Goal: Task Accomplishment & Management: Manage account settings

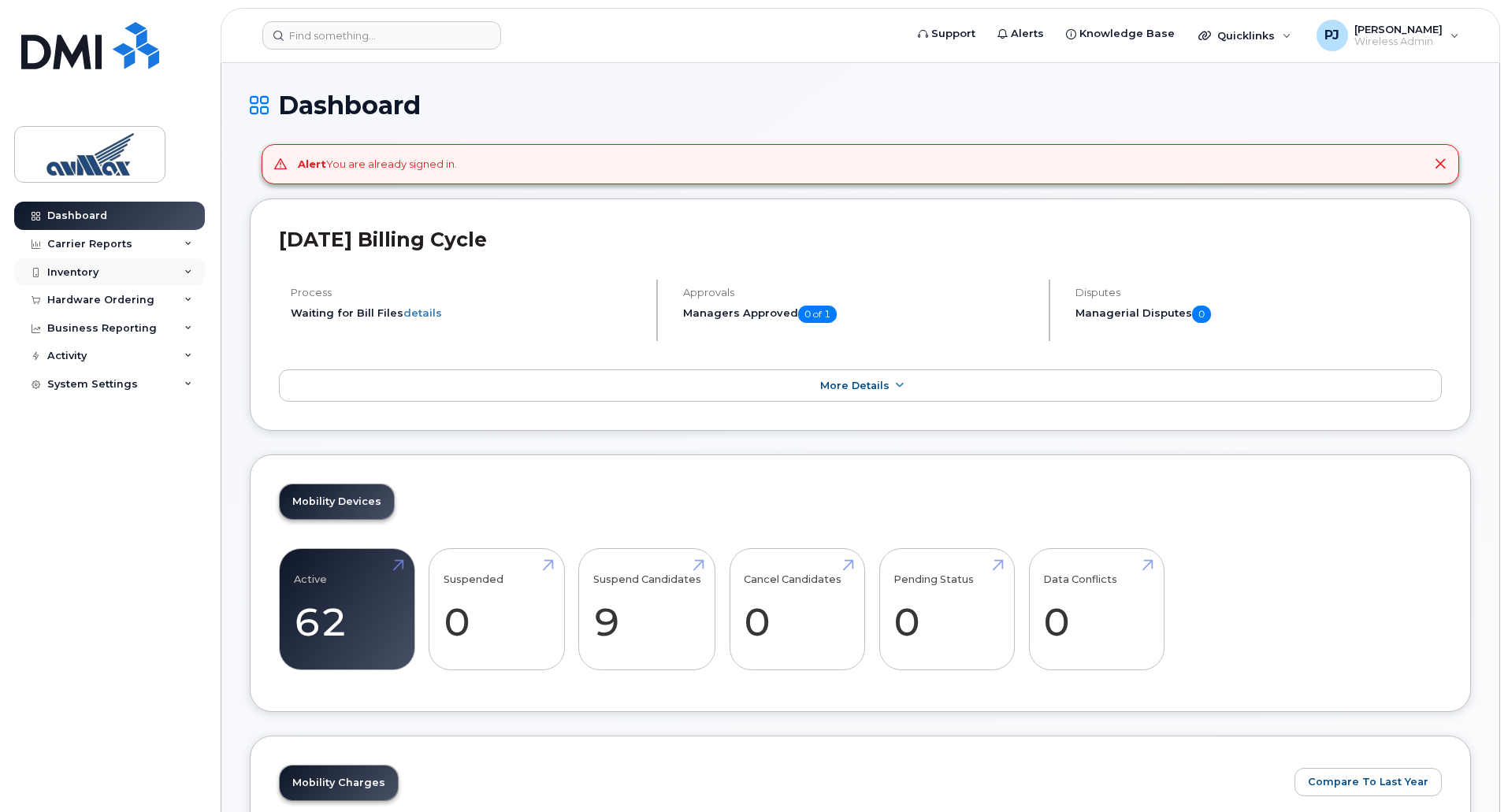
click at [149, 279] on div "Inventory" at bounding box center [109, 272] width 191 height 28
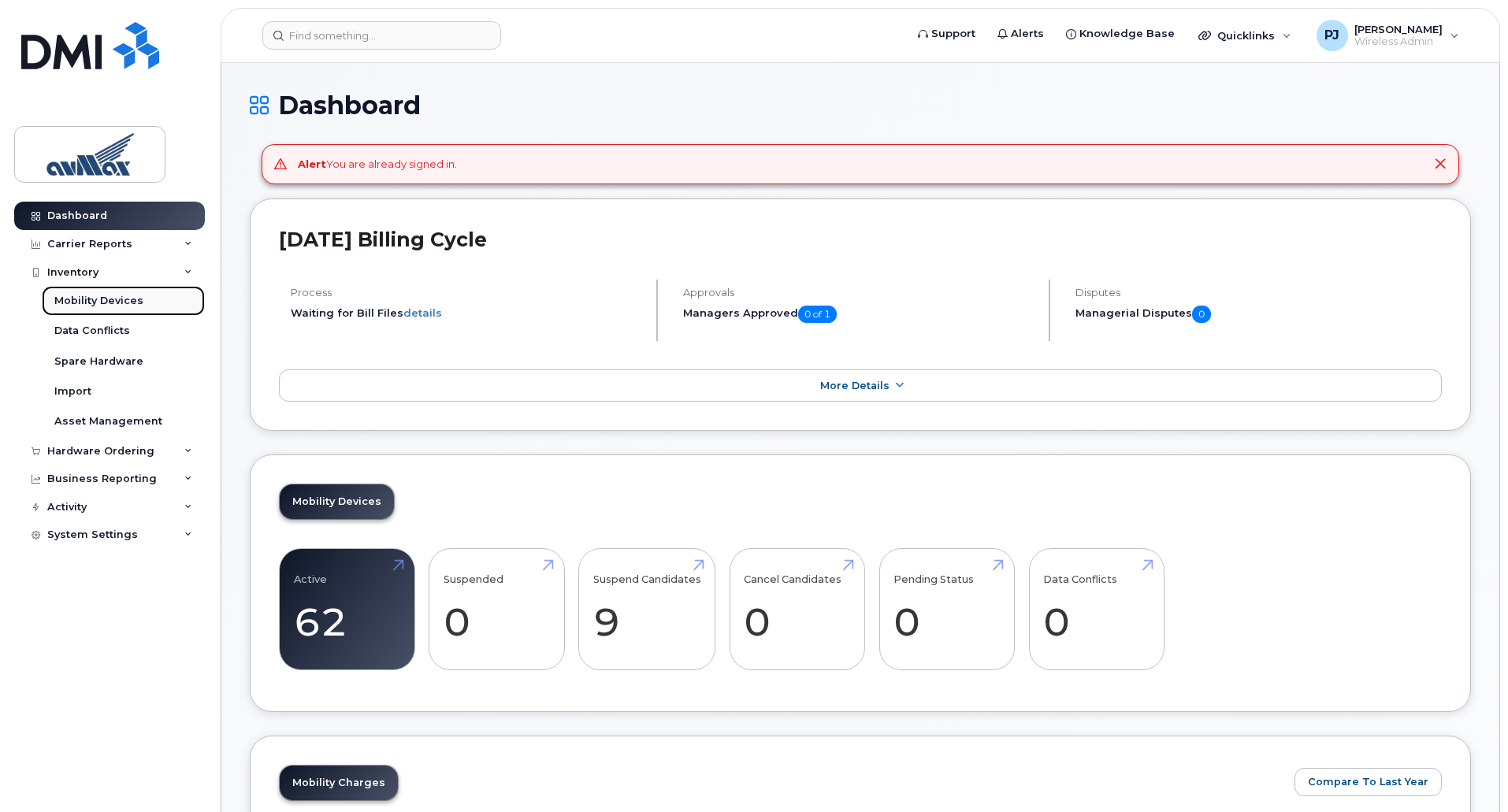
click at [133, 297] on div "Mobility Devices" at bounding box center [98, 301] width 89 height 14
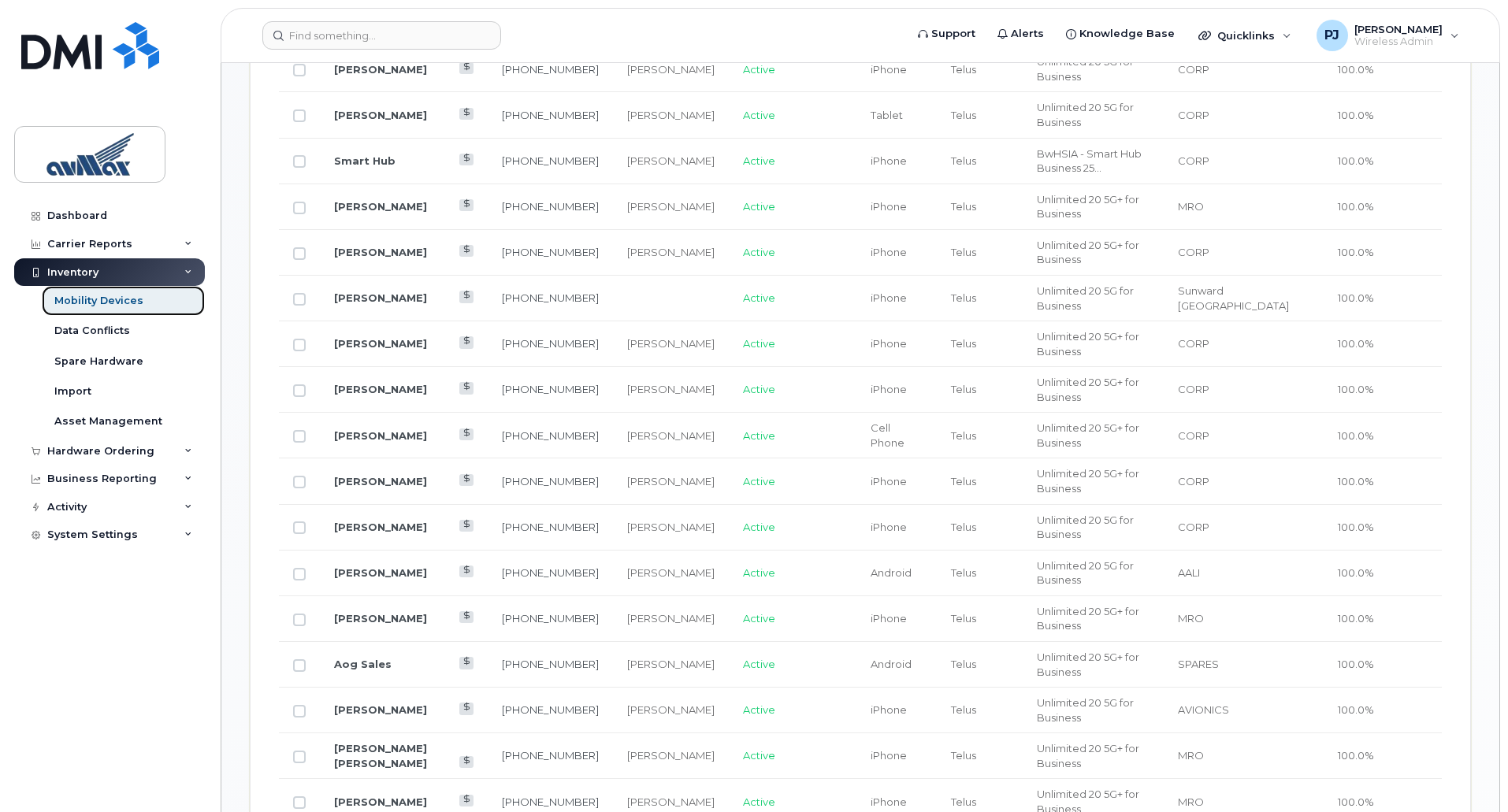
scroll to position [1023, 0]
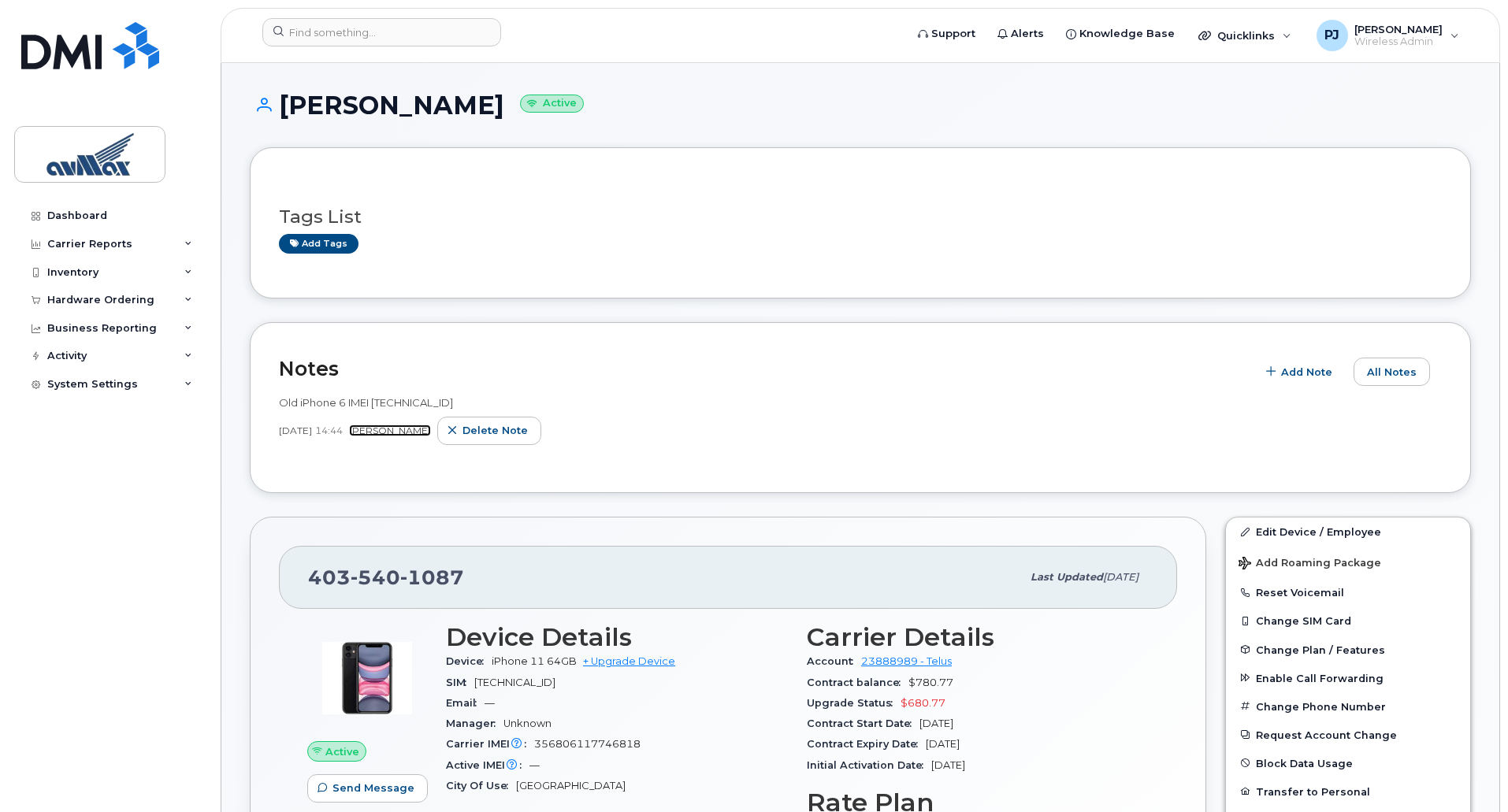
click at [431, 435] on link "[PERSON_NAME]" at bounding box center [390, 430] width 82 height 11
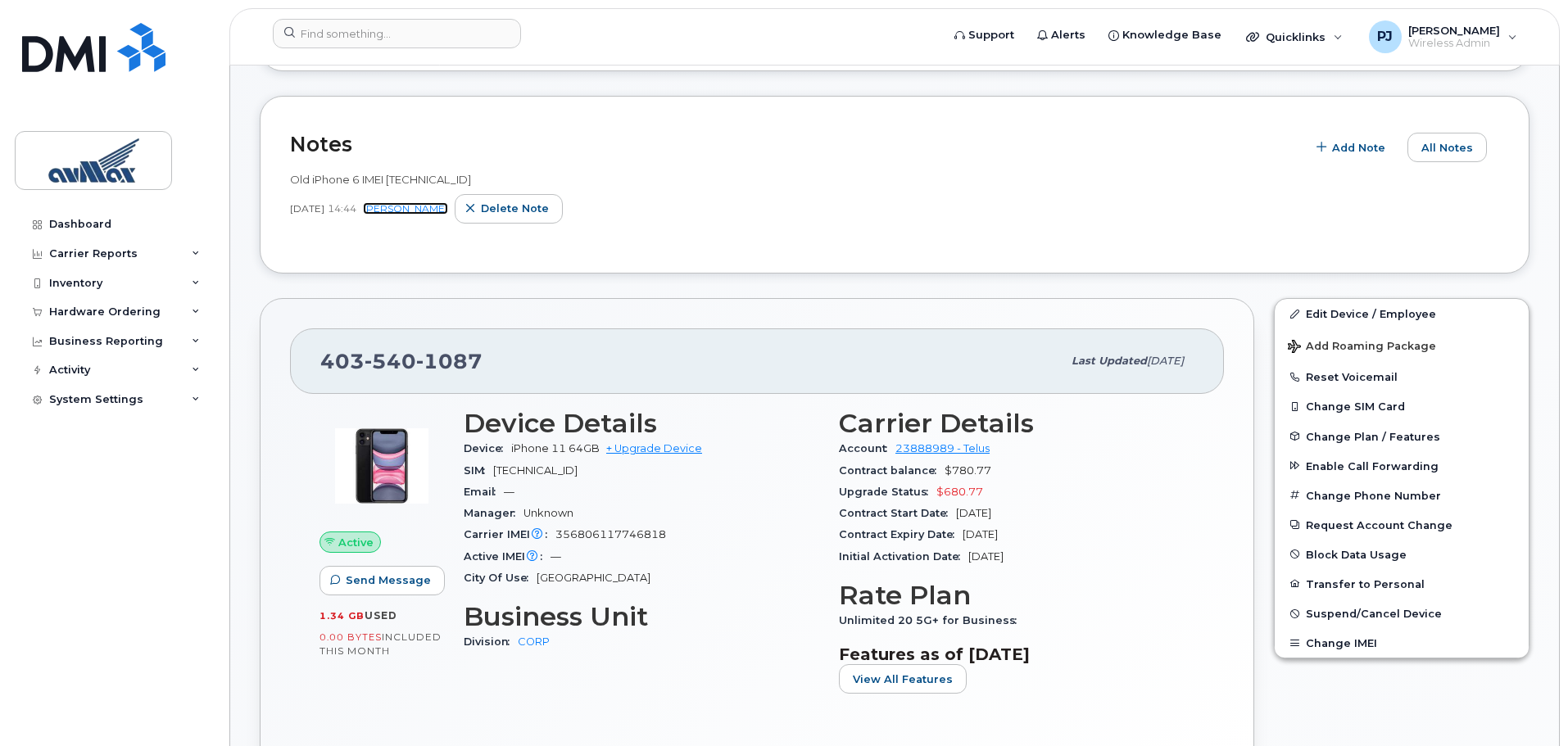
scroll to position [239, 0]
click at [1375, 584] on button "Transfer to Personal" at bounding box center [1402, 585] width 254 height 29
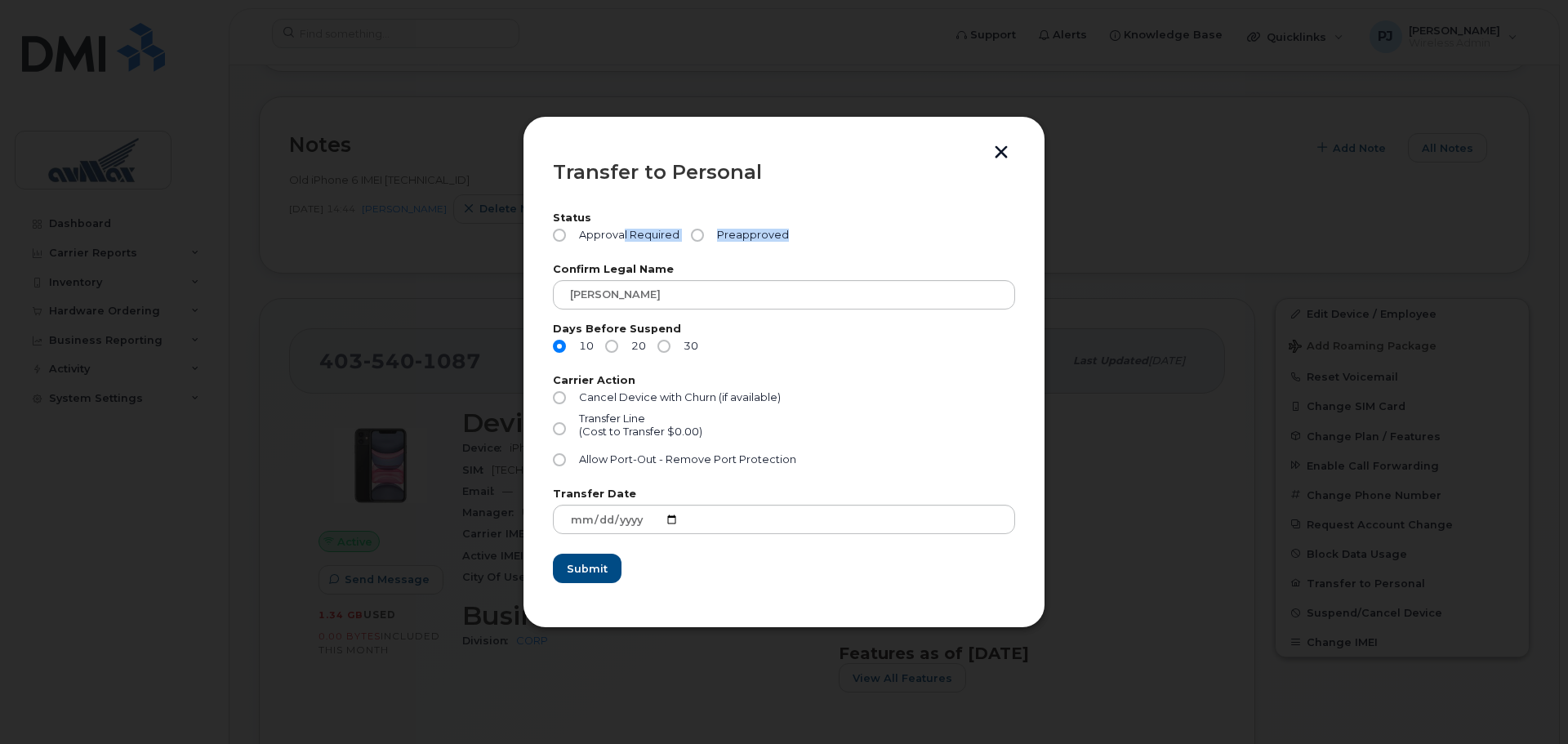
drag, startPoint x: 624, startPoint y: 238, endPoint x: 734, endPoint y: 248, distance: 110.5
click at [734, 248] on div "Approval Required Preapproved" at bounding box center [784, 239] width 462 height 21
click at [727, 234] on span "Preapproved" at bounding box center [749, 235] width 78 height 13
click at [704, 234] on input "Preapproved" at bounding box center [697, 235] width 13 height 13
radio input "true"
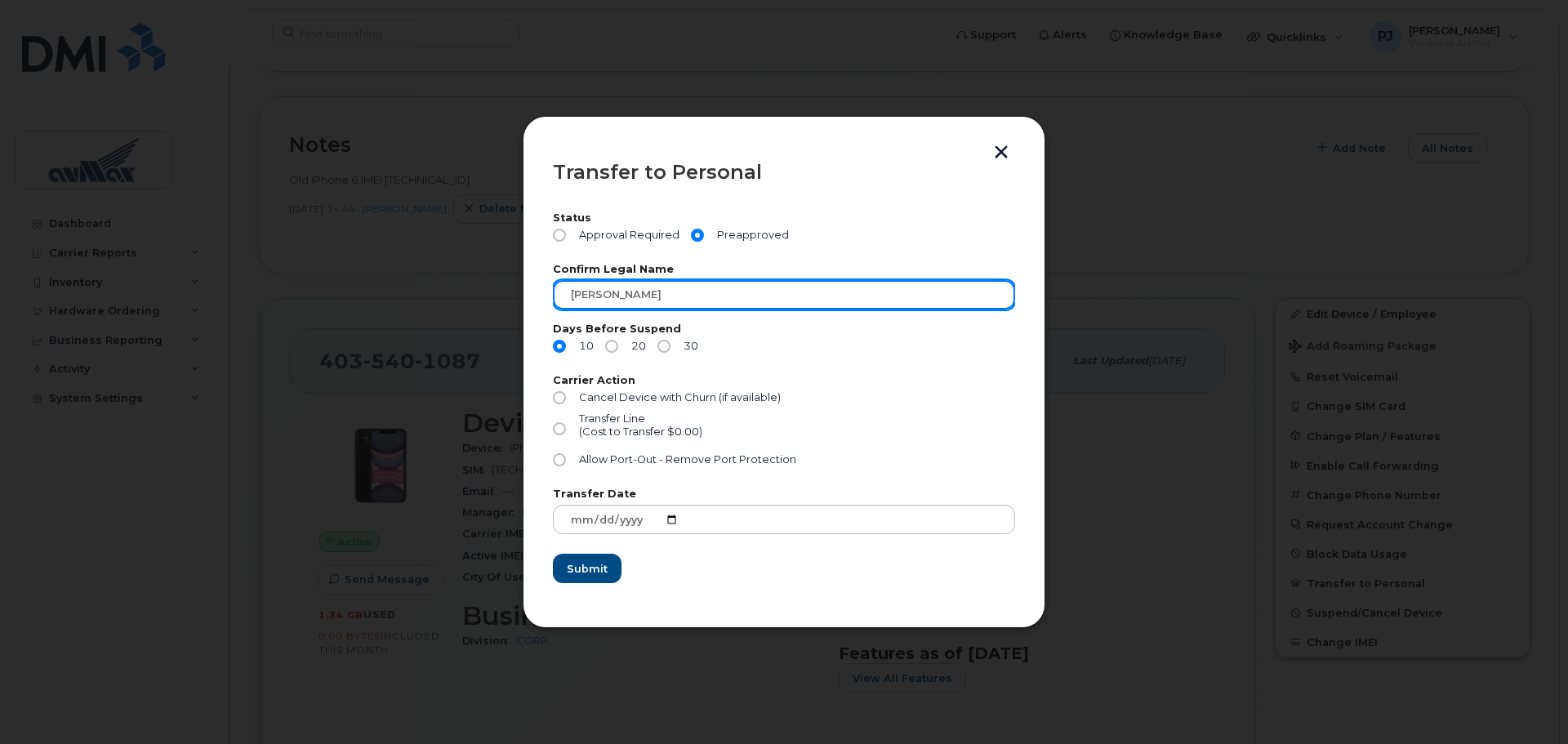
click at [850, 309] on input "[PERSON_NAME]" at bounding box center [784, 294] width 462 height 29
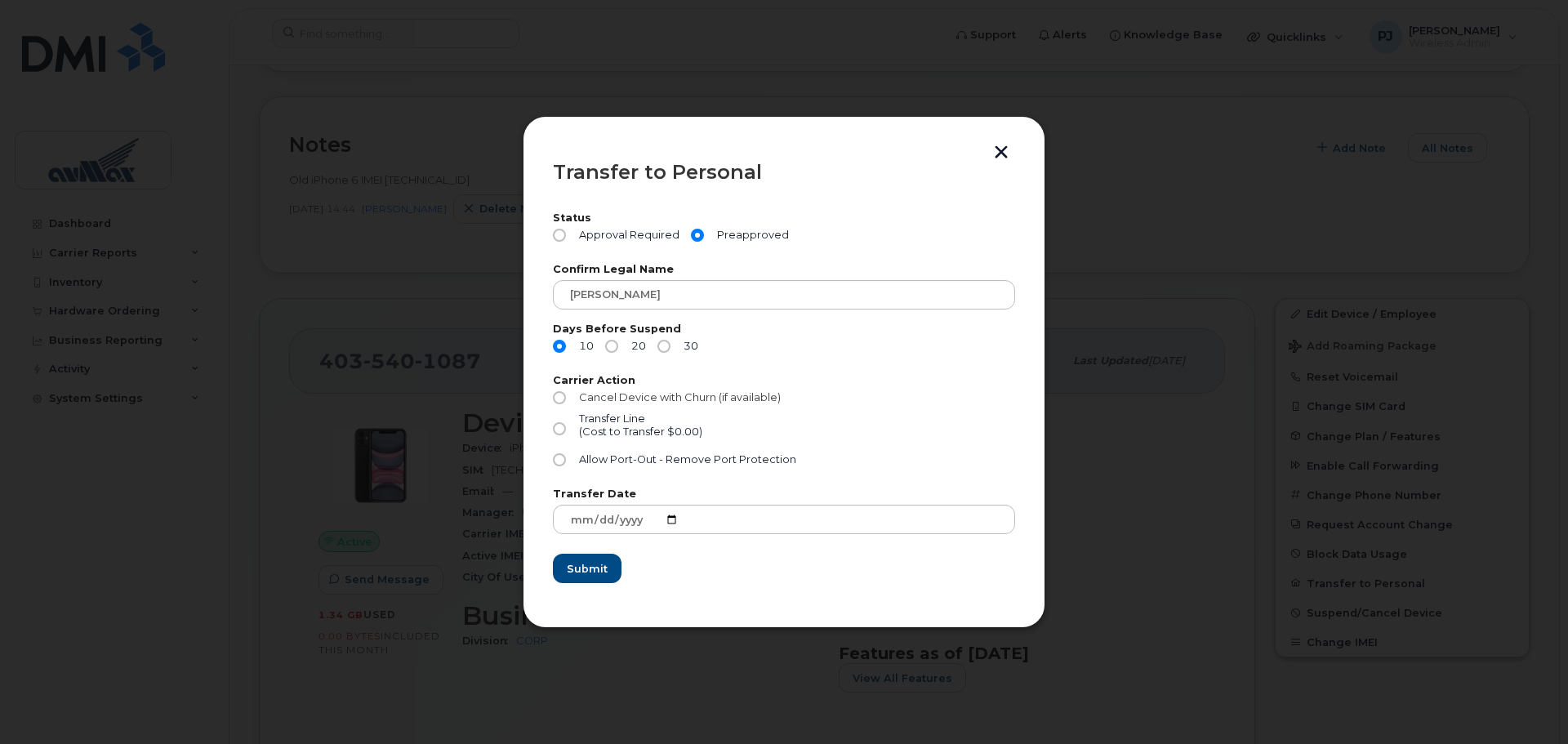
click at [640, 397] on span "Cancel Device with Churn (if available)" at bounding box center [679, 397] width 201 height 12
click at [566, 397] on input "Cancel Device with Churn (if available)" at bounding box center [560, 398] width 13 height 13
radio input "true"
click at [671, 433] on div "(Cost to Transfer $0.00)" at bounding box center [640, 432] width 123 height 13
click at [566, 433] on input "Transfer Line (Cost to Transfer $0.00)" at bounding box center [560, 429] width 13 height 13
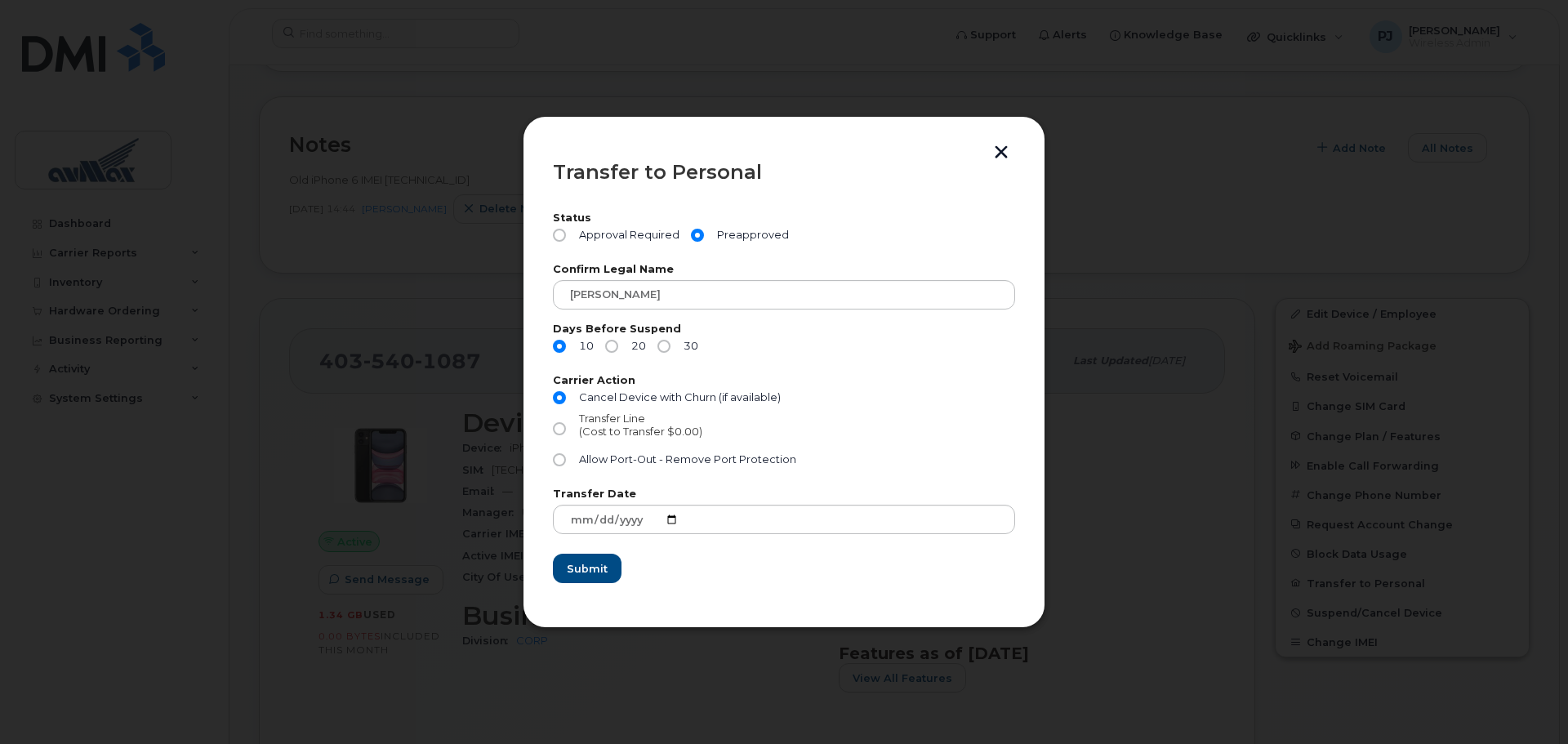
radio input "true"
click at [660, 462] on span "Allow Port-Out - Remove Port Protection" at bounding box center [687, 459] width 217 height 12
click at [566, 462] on input "Allow Port-Out - Remove Port Protection" at bounding box center [560, 460] width 13 height 13
radio input "true"
click at [598, 575] on span "Submit" at bounding box center [586, 568] width 41 height 16
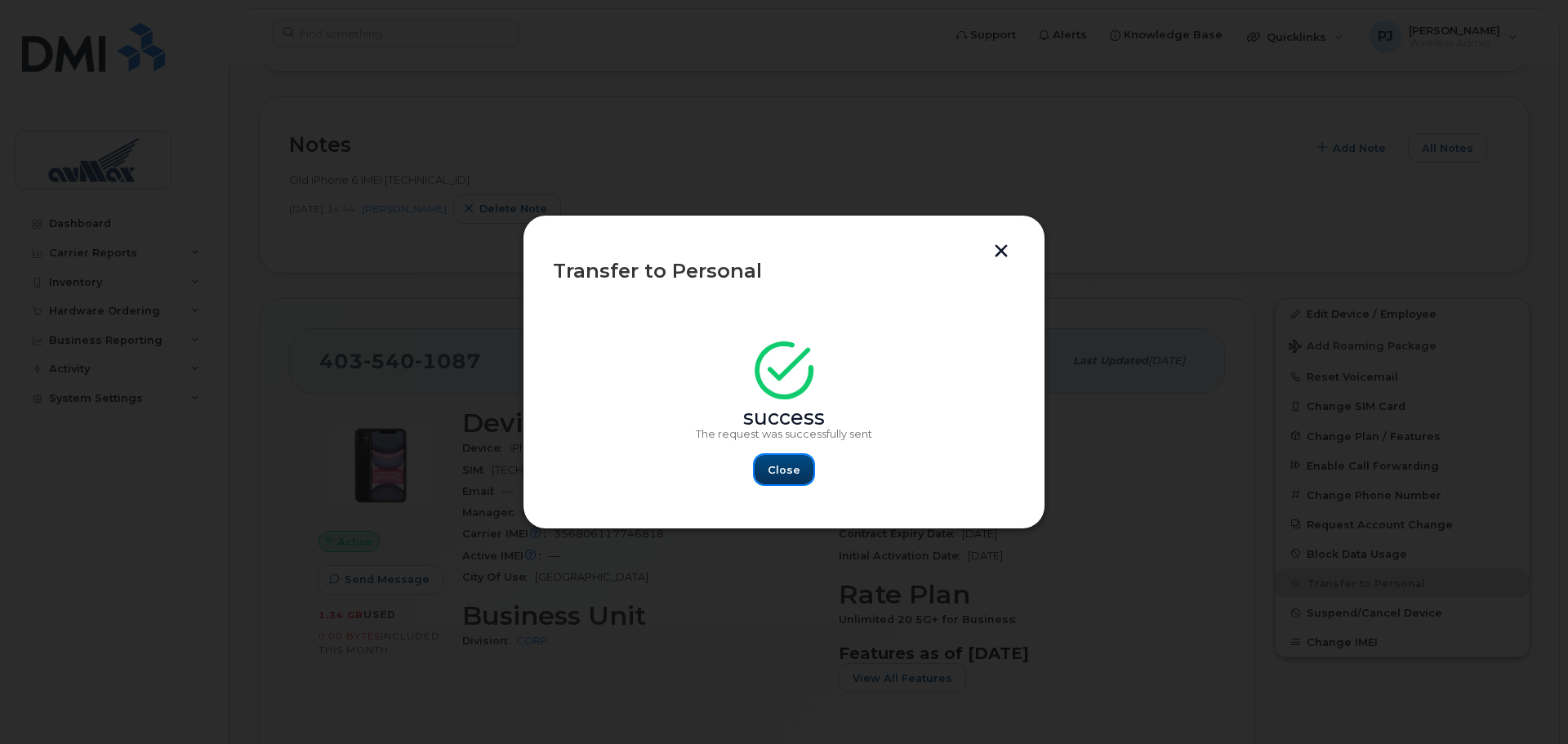
click at [799, 462] on button "Close" at bounding box center [784, 470] width 59 height 29
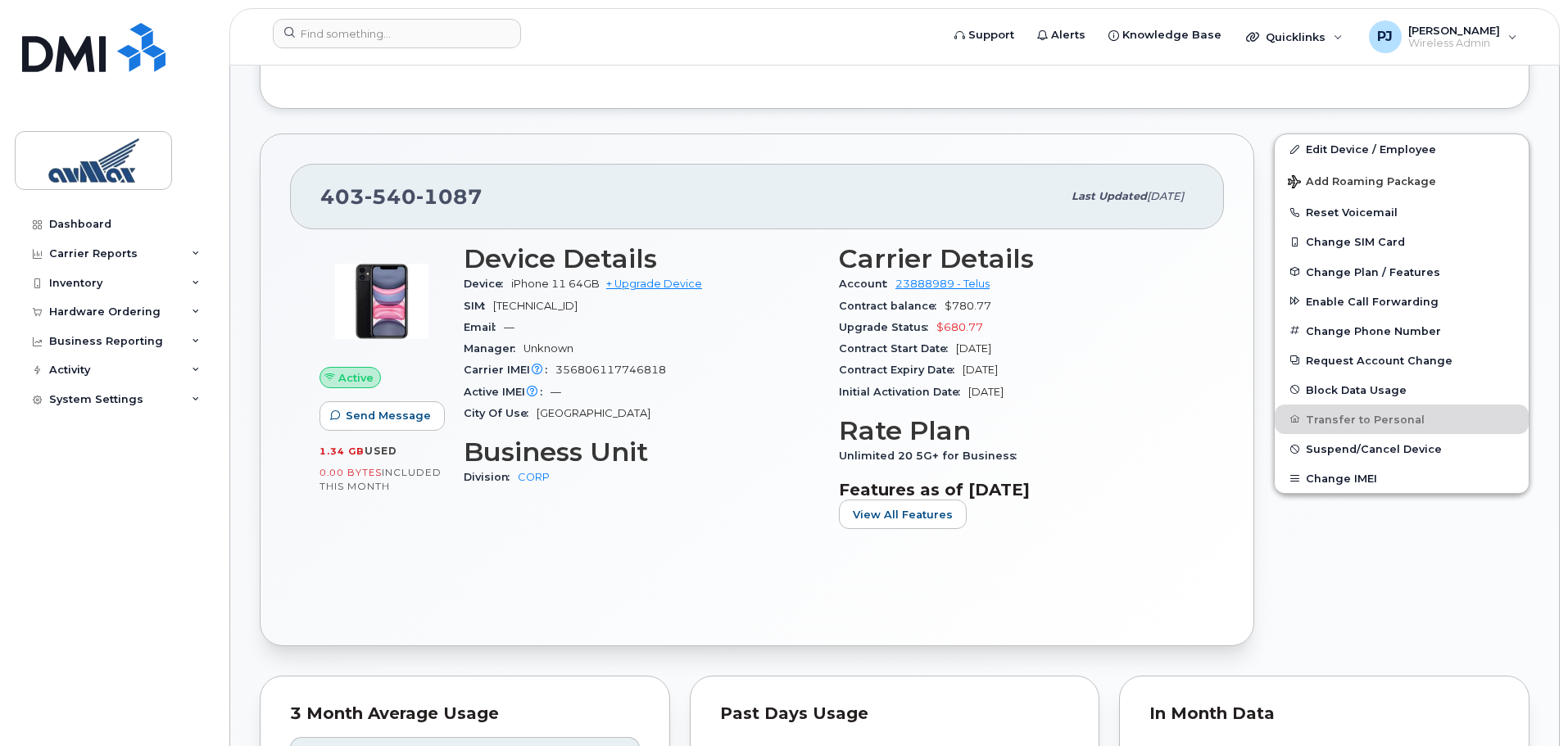
scroll to position [403, 0]
click at [1219, 572] on div "Active Send Message 1.34 GB  used 0.00 Bytes  included this month Device Detail…" at bounding box center [756, 423] width 933 height 387
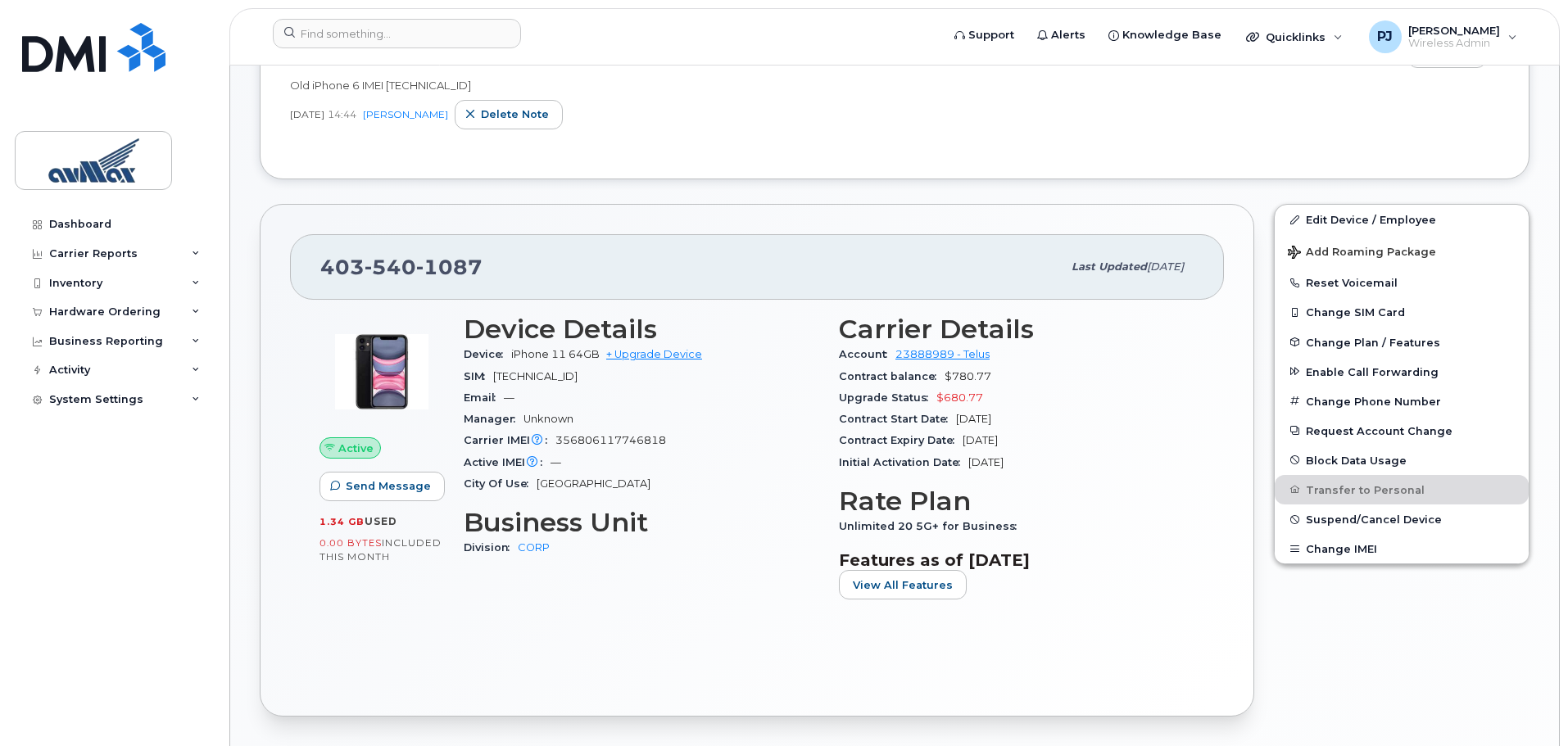
scroll to position [409, 0]
click at [1419, 437] on button "Request Account Change" at bounding box center [1402, 430] width 254 height 29
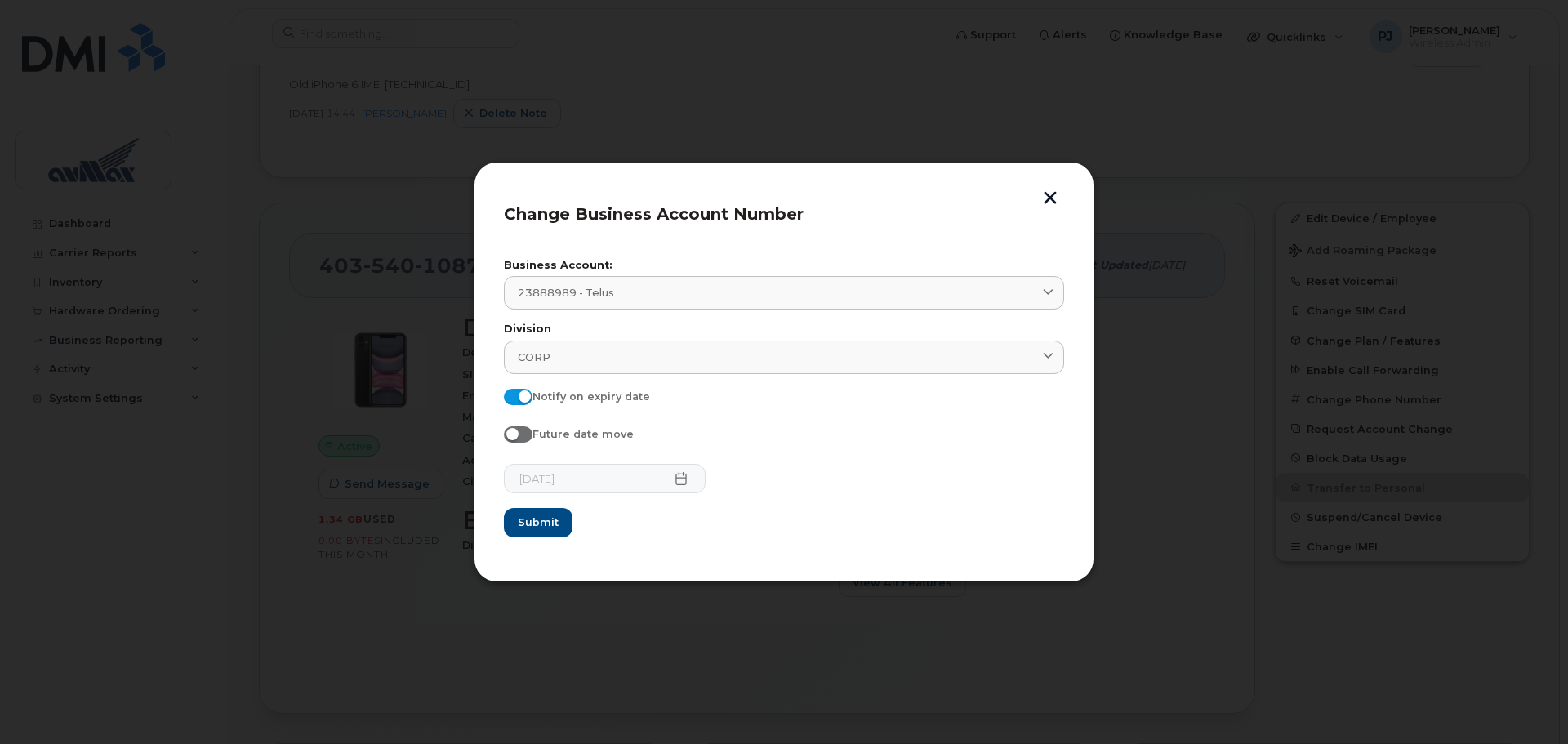
click at [1059, 191] on button "button" at bounding box center [1050, 200] width 25 height 17
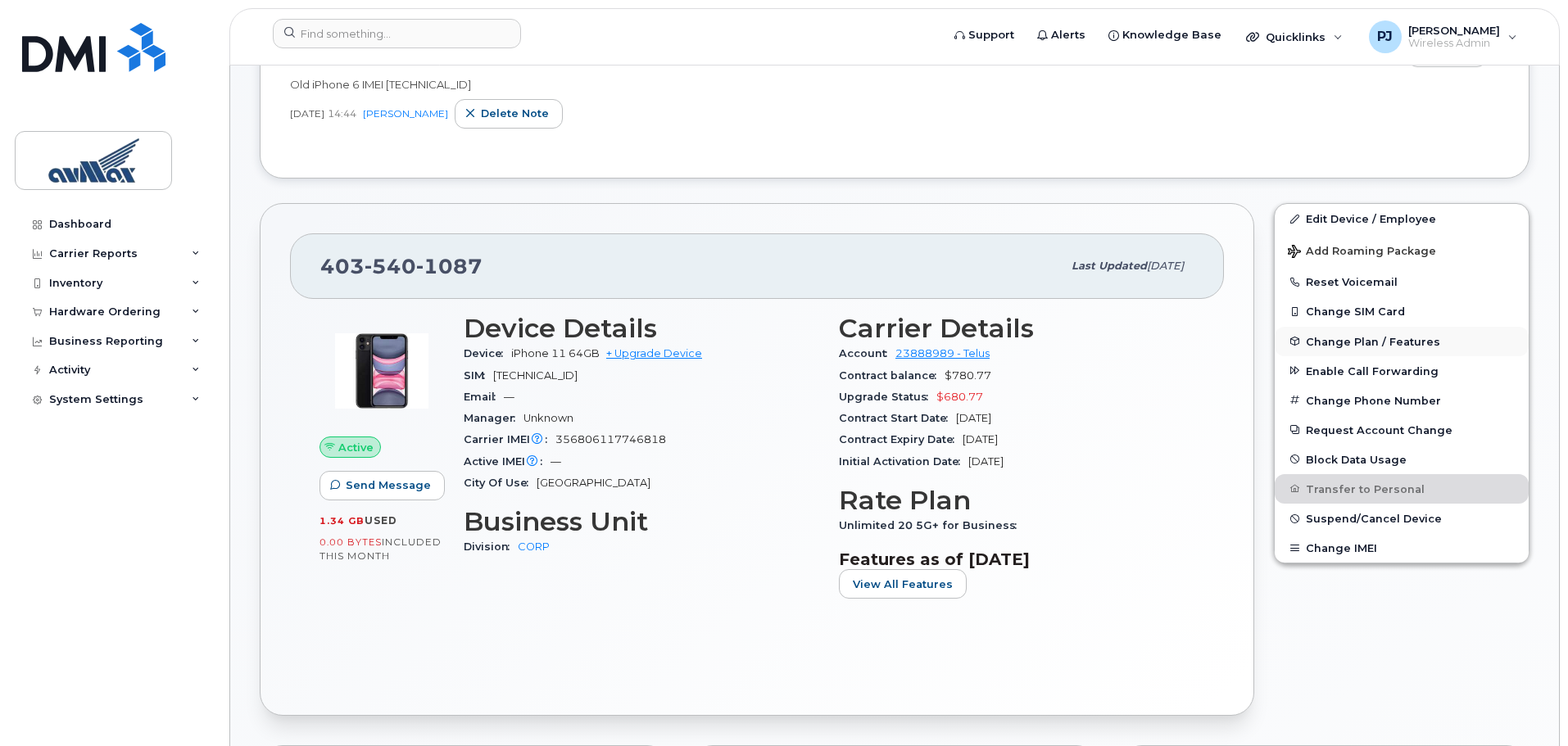
click at [1405, 343] on span "Change Plan / Features" at bounding box center [1372, 340] width 134 height 12
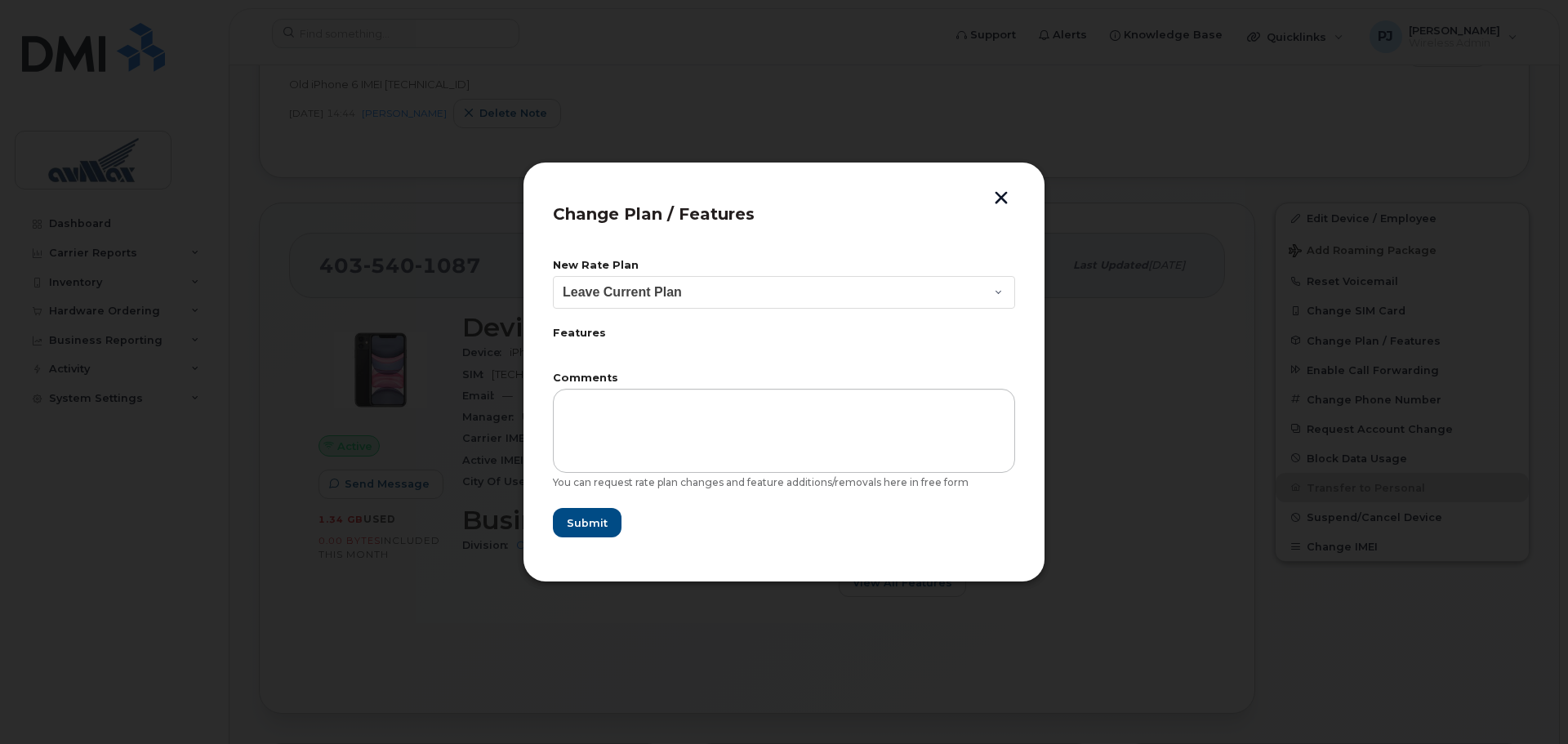
click at [997, 190] on div "Change Plan / Features New Rate Plan Leave Current Plan Business SharePro 5GB $…" at bounding box center [783, 372] width 522 height 421
click at [999, 203] on button "button" at bounding box center [1001, 200] width 25 height 17
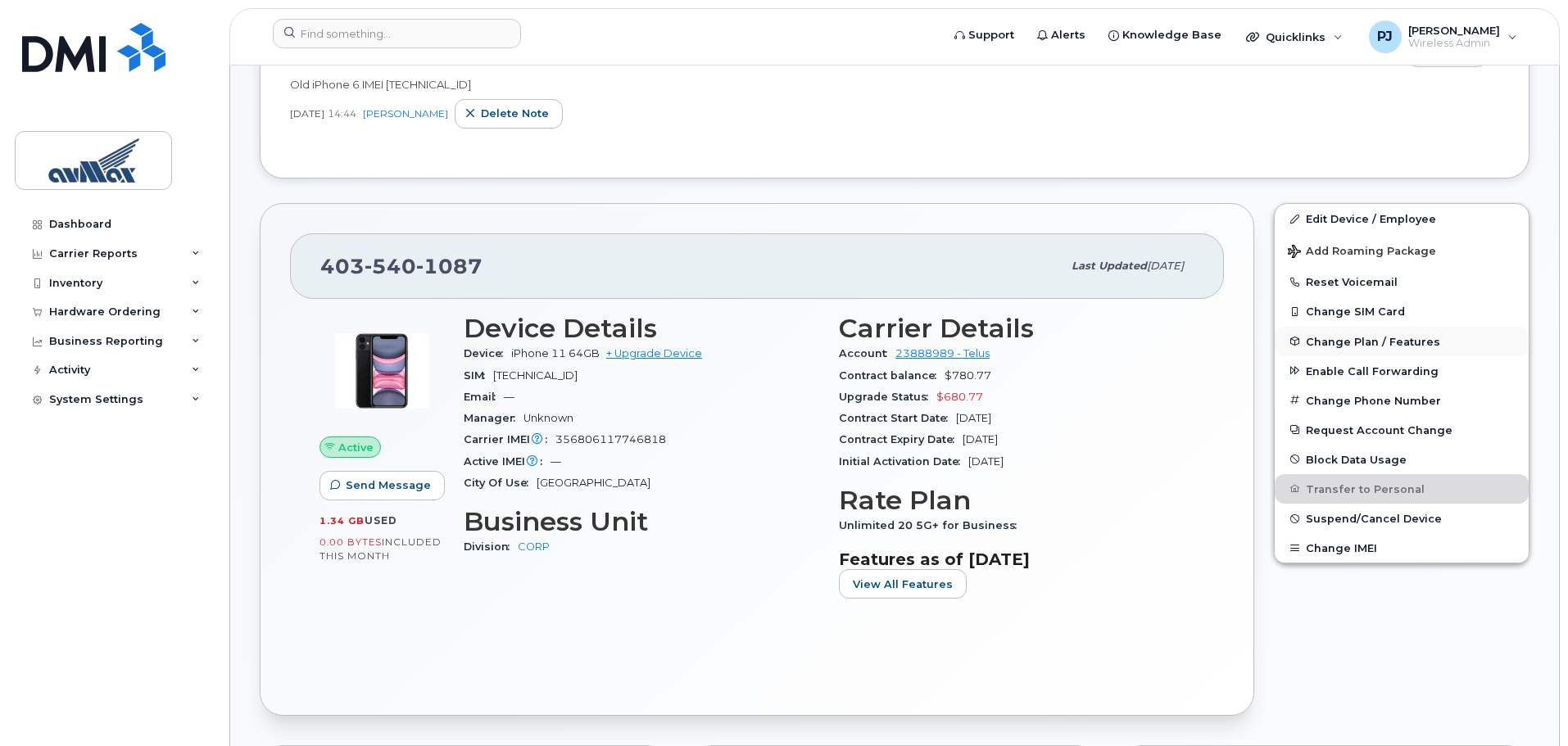
click at [1381, 344] on span "Change Plan / Features" at bounding box center [1372, 340] width 134 height 12
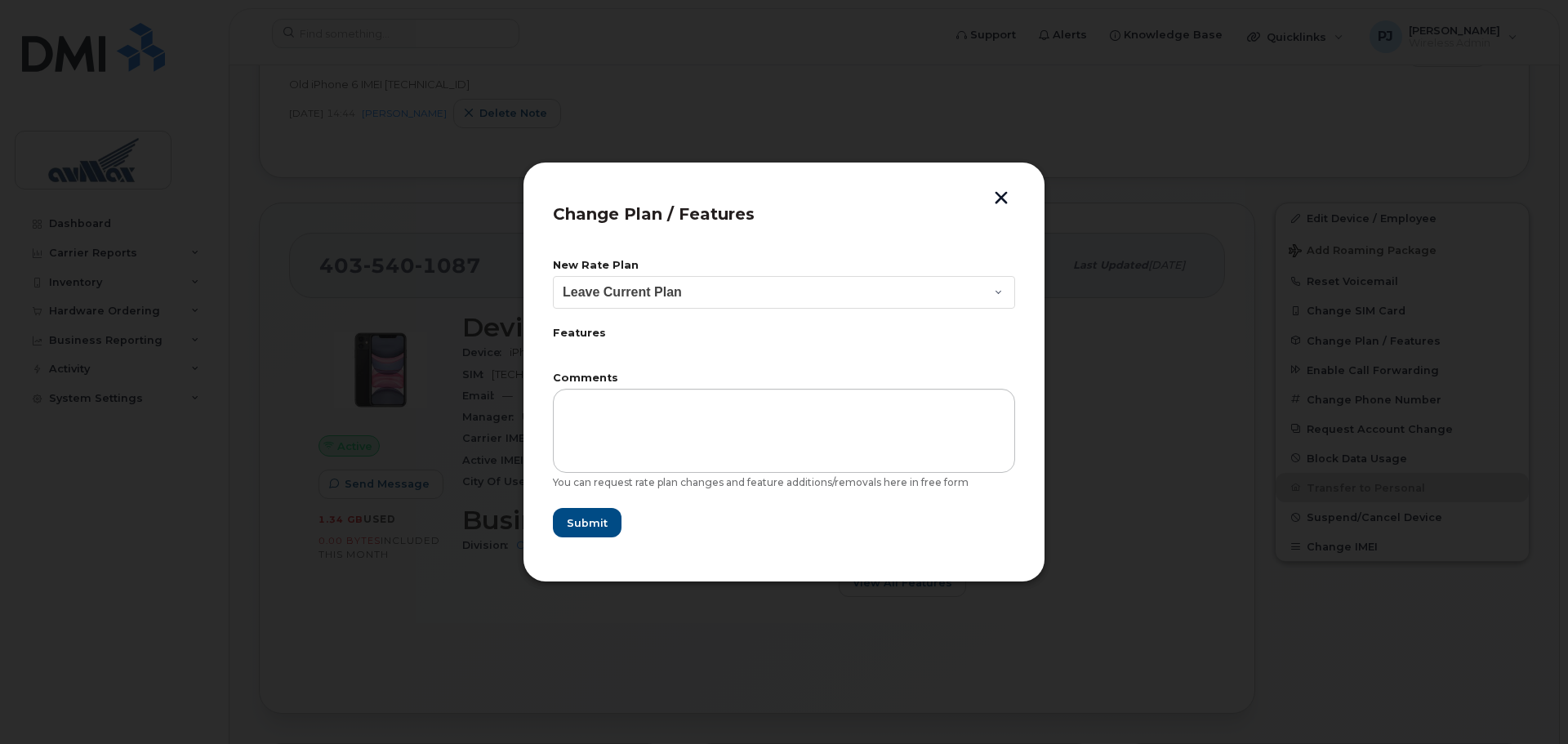
click at [1002, 197] on button "button" at bounding box center [1001, 200] width 25 height 17
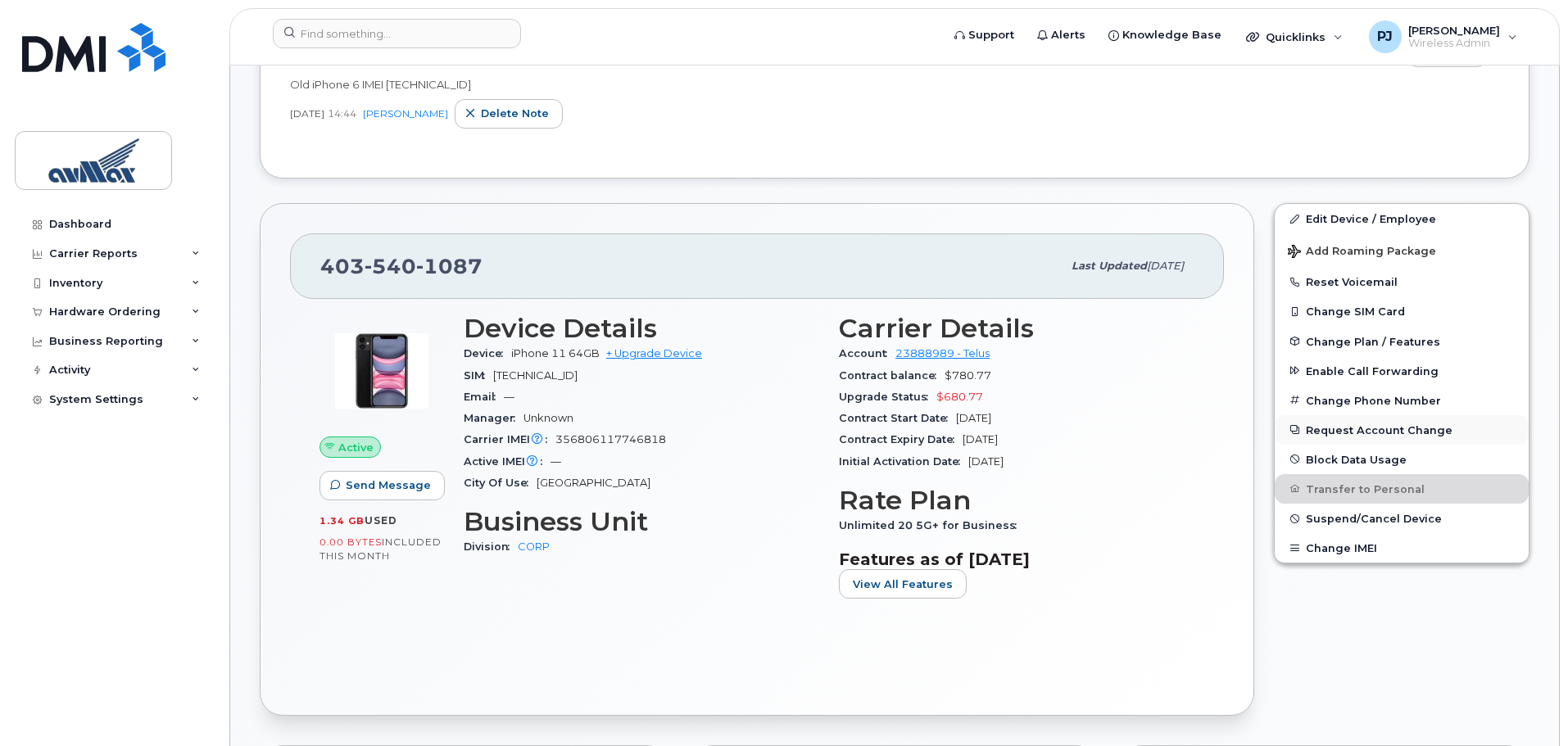
click at [1380, 434] on button "Request Account Change" at bounding box center [1402, 430] width 254 height 29
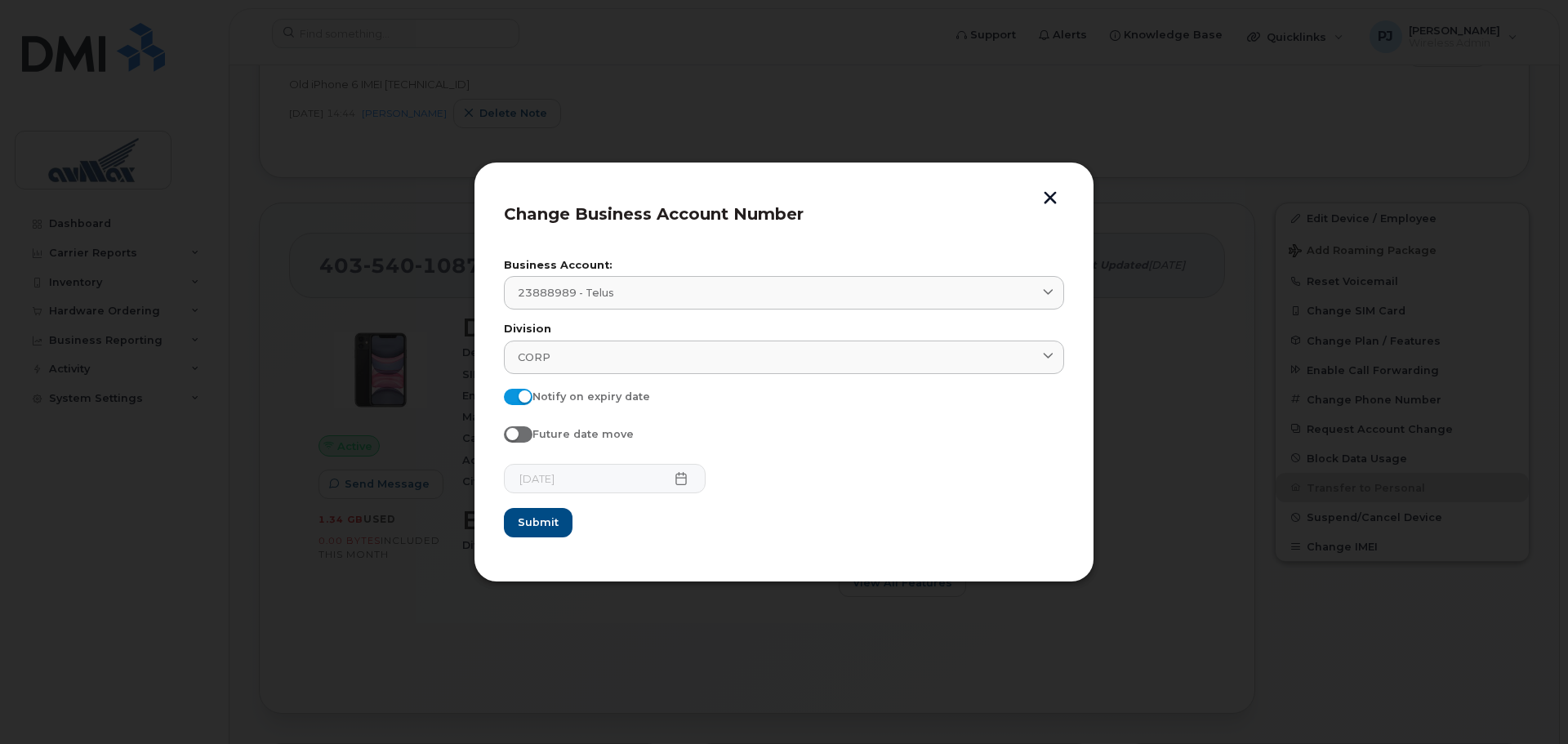
click at [1066, 195] on div "Change Business Account Number Business Account: 23888989 - Telus 23888989 - Te…" at bounding box center [784, 371] width 621 height 420
click at [1061, 186] on div "Change Business Account Number Business Account: 23888989 - Telus 23888989 - Te…" at bounding box center [784, 371] width 621 height 420
click at [1057, 196] on button "button" at bounding box center [1050, 200] width 25 height 17
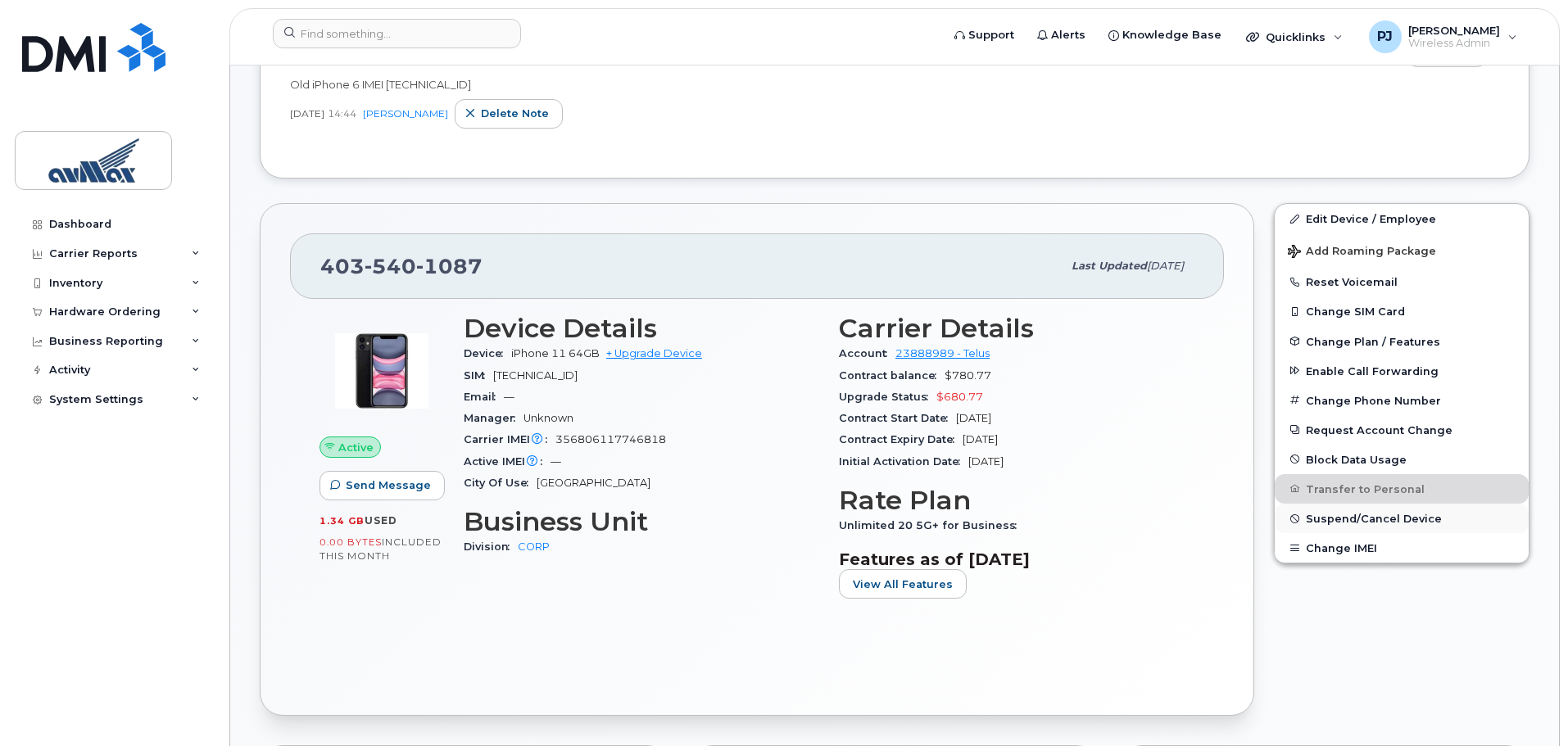
click at [1397, 519] on span "Suspend/Cancel Device" at bounding box center [1373, 518] width 136 height 12
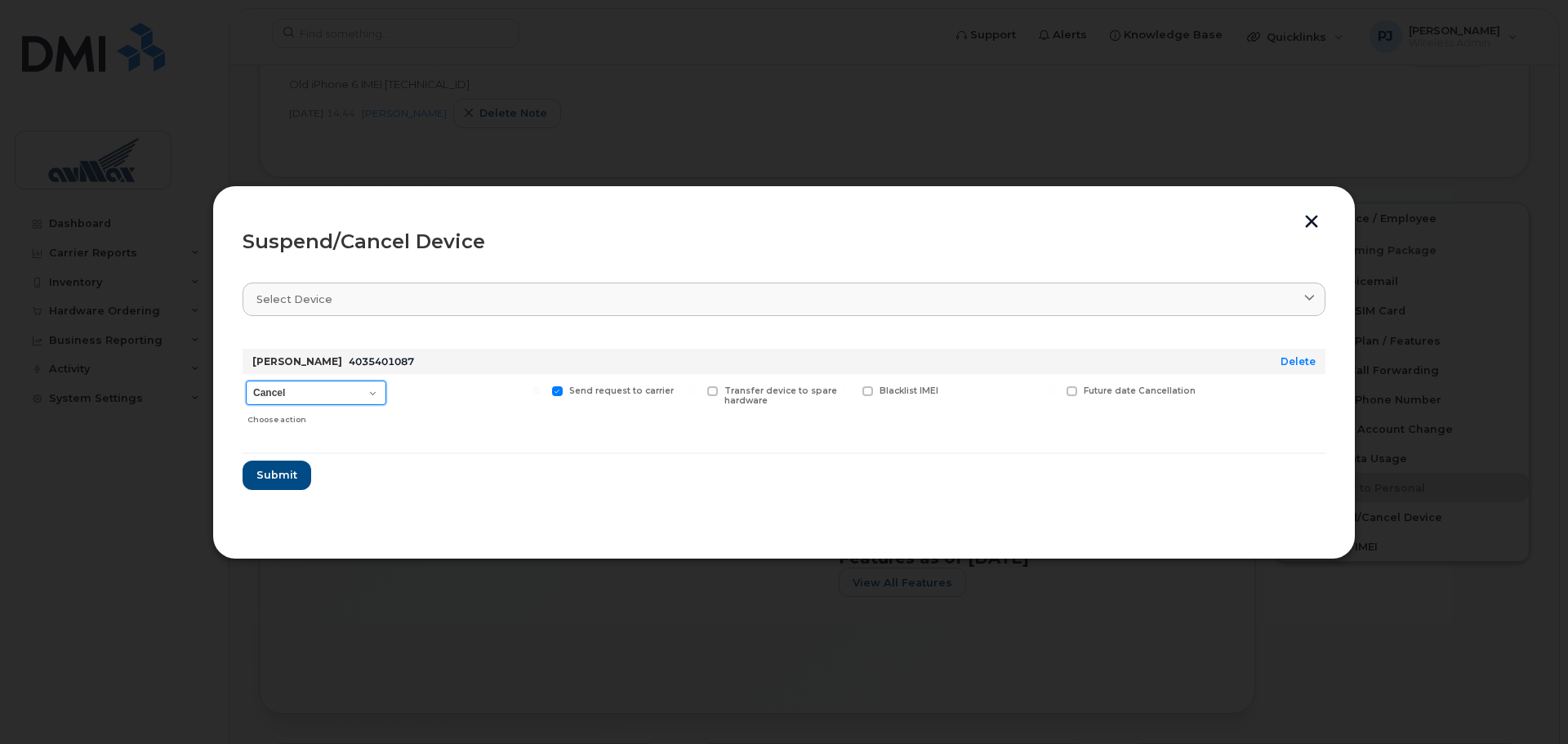
click at [373, 403] on select "Cancel Suspend - Reduced Rate Suspend - Full Rate Suspend - Lost Device/Stolen …" at bounding box center [316, 392] width 140 height 25
click at [374, 394] on select "Cancel Suspend - Reduced Rate Suspend - Full Rate Suspend - Lost Device/Stolen …" at bounding box center [316, 392] width 140 height 25
click at [1315, 219] on button "button" at bounding box center [1311, 223] width 25 height 17
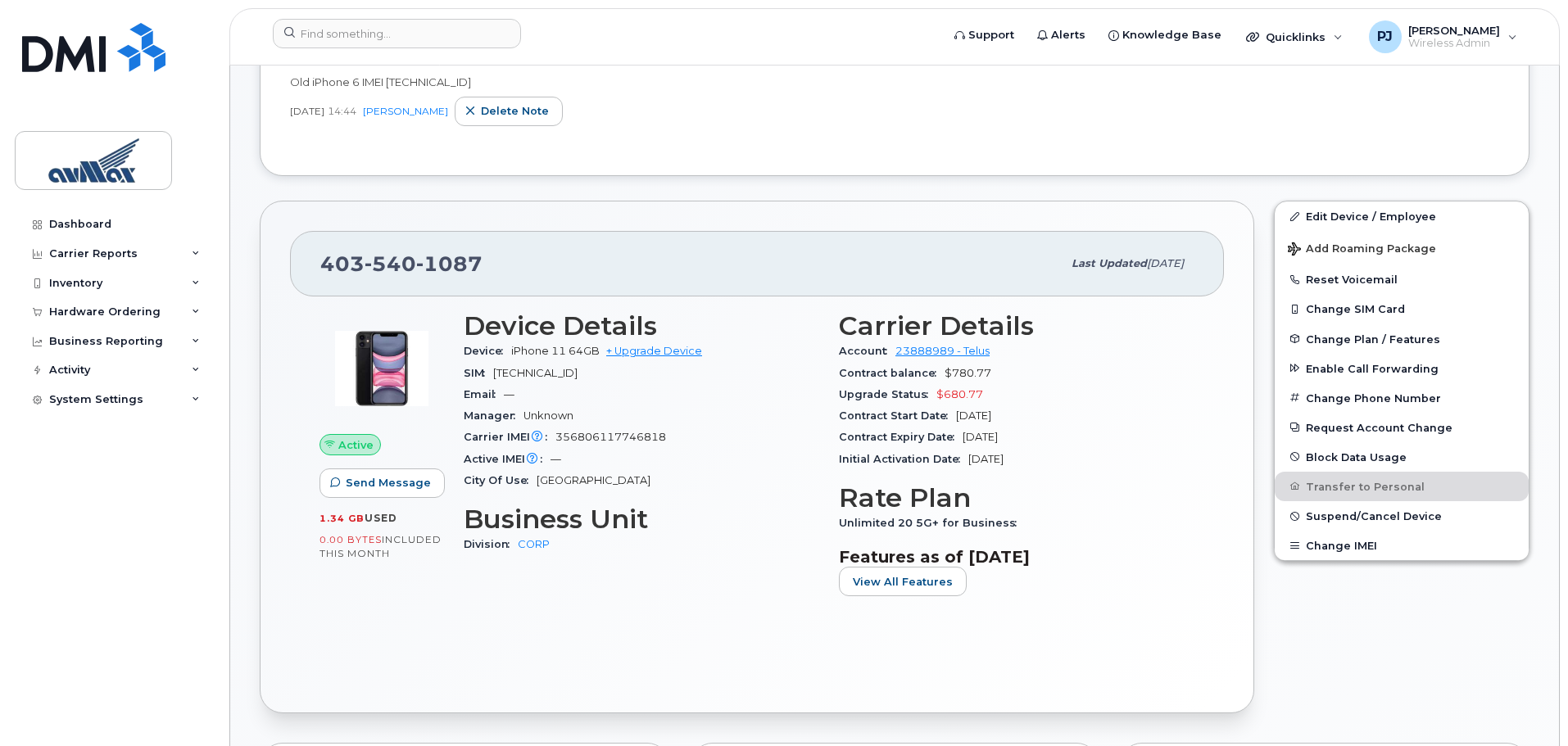
scroll to position [410, 0]
click at [1373, 216] on link "Edit Device / Employee" at bounding box center [1402, 218] width 254 height 29
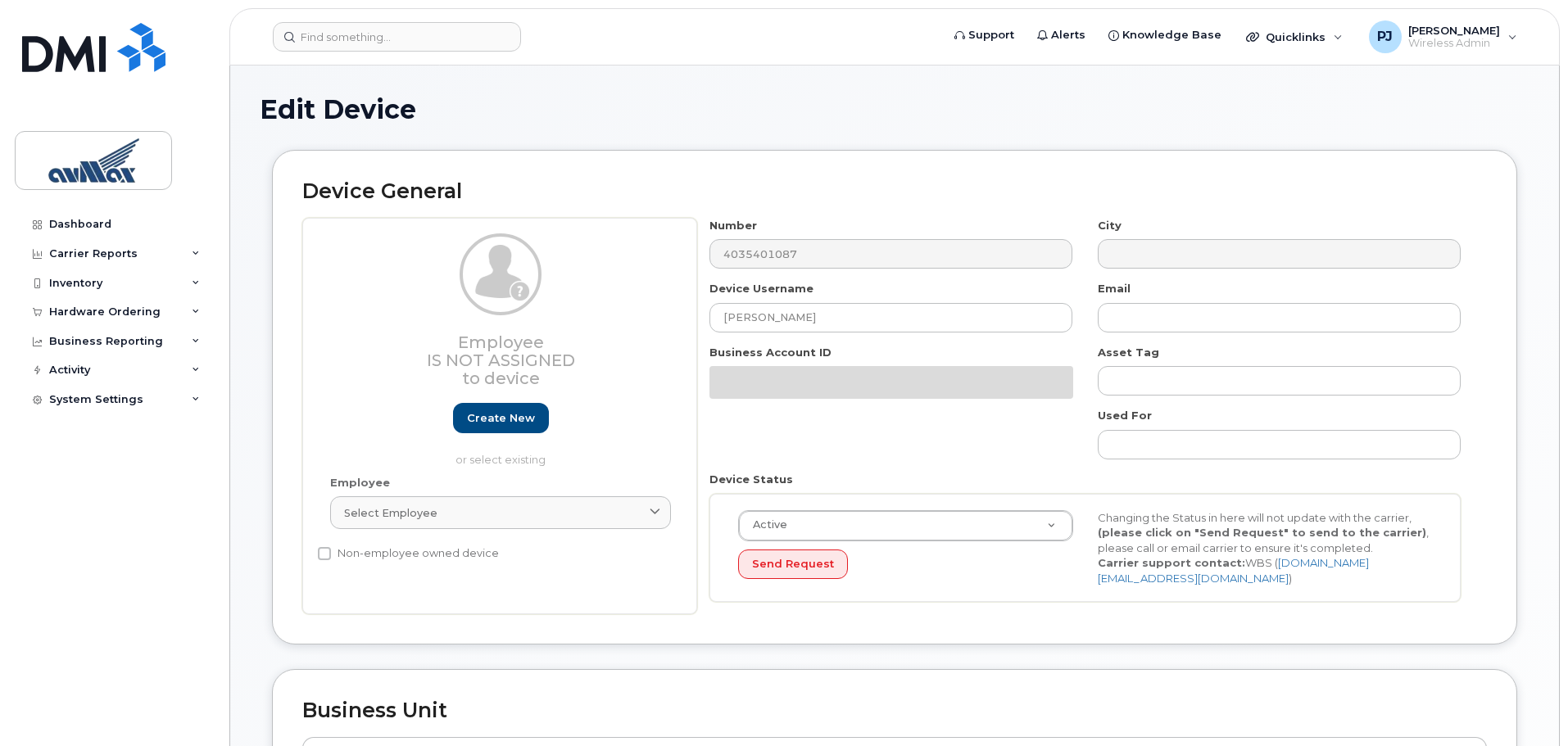
select select "15699"
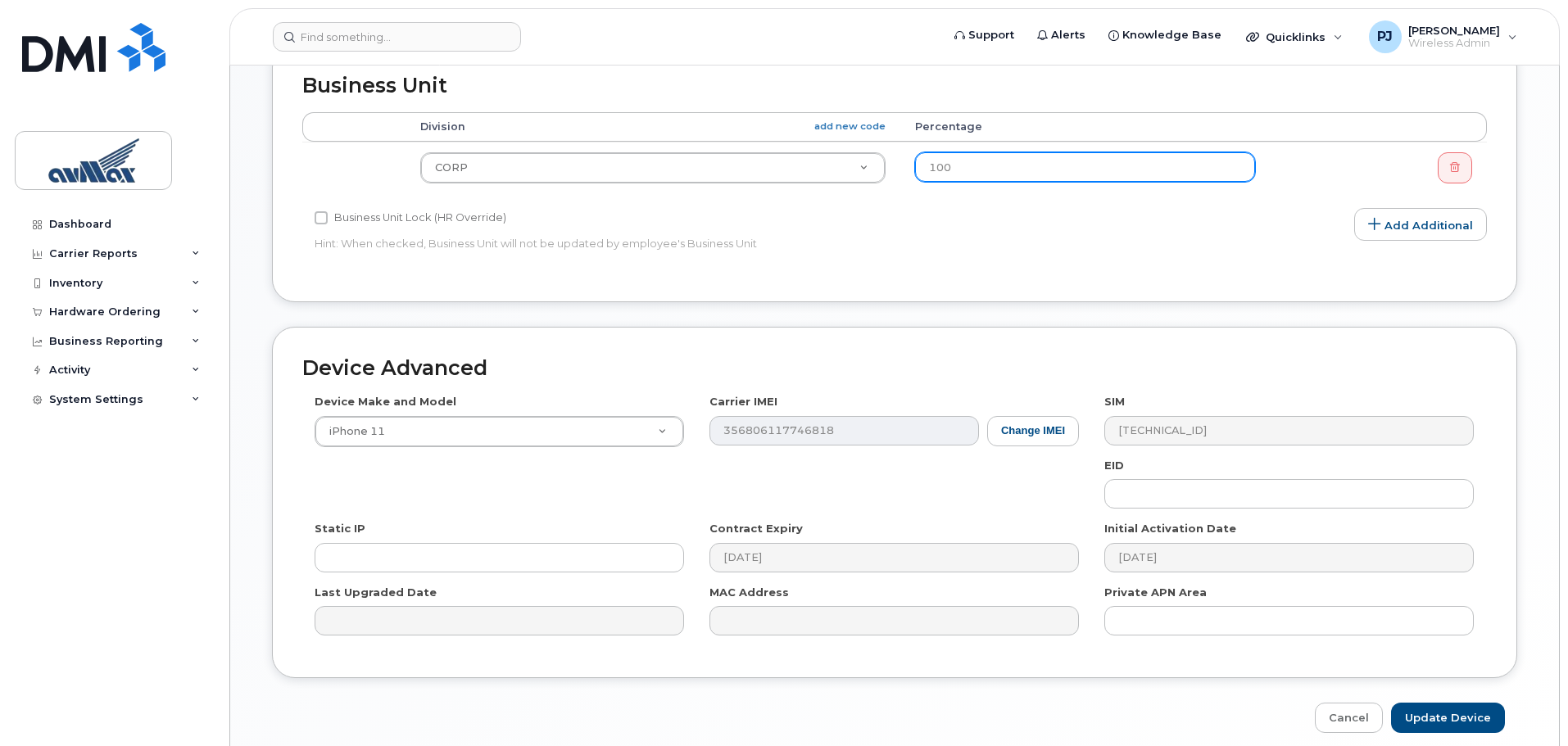
scroll to position [687, 0]
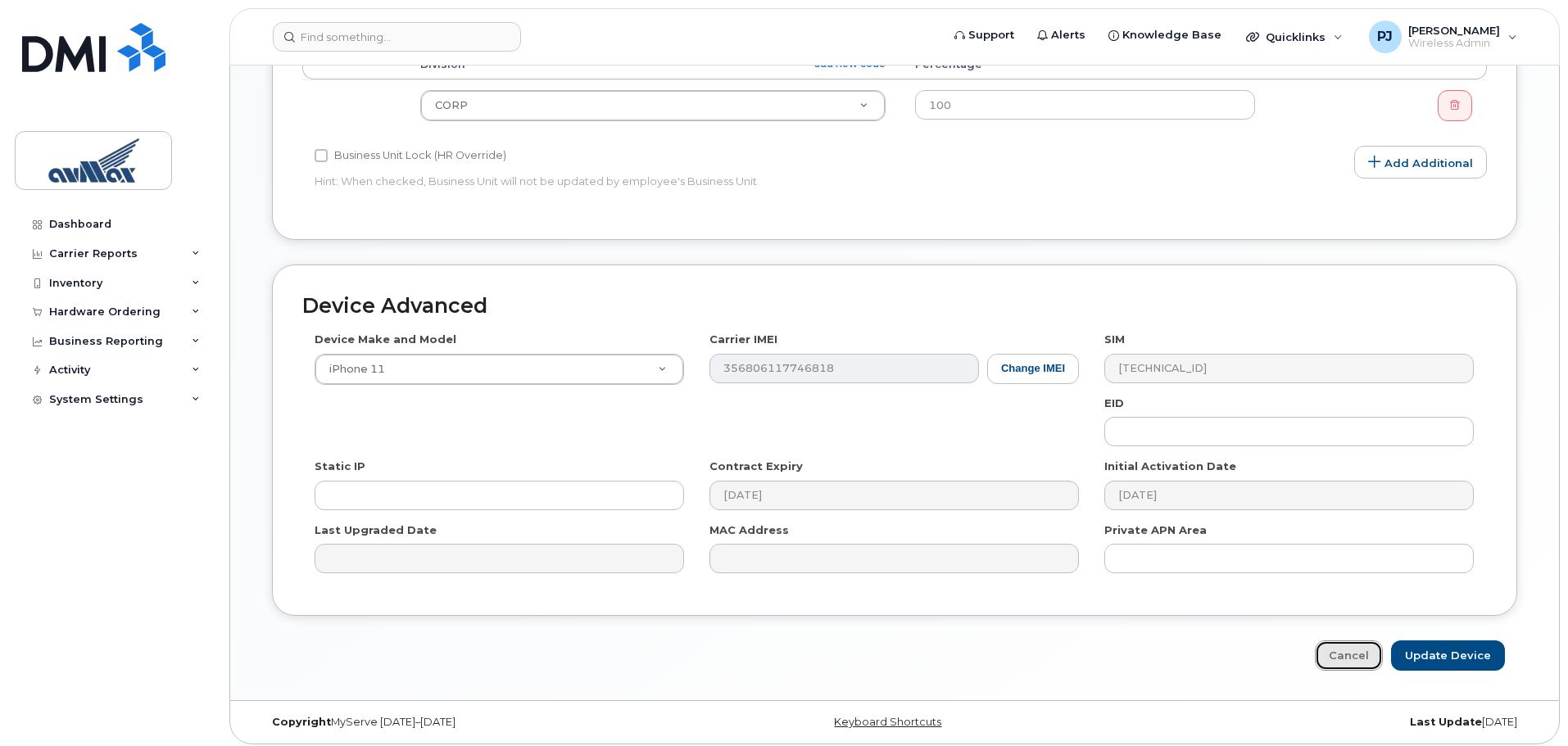
click at [1350, 654] on link "Cancel" at bounding box center [1349, 655] width 68 height 30
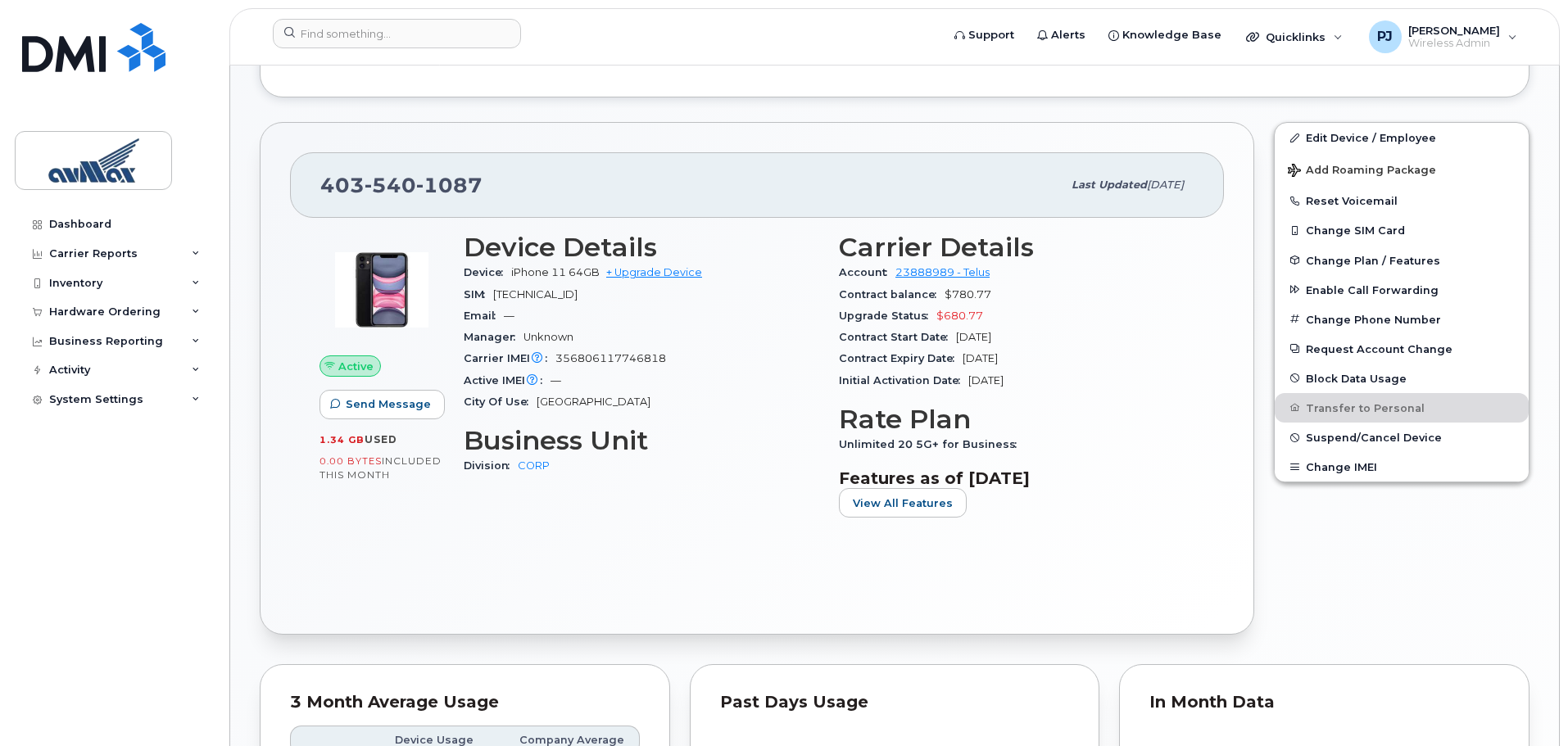
scroll to position [491, 0]
drag, startPoint x: 547, startPoint y: 177, endPoint x: 429, endPoint y: 179, distance: 118.0
click at [429, 179] on div "403 540 1087" at bounding box center [690, 185] width 741 height 35
copy span "1087"
click at [514, 188] on div "403 540 1087" at bounding box center [690, 185] width 741 height 35
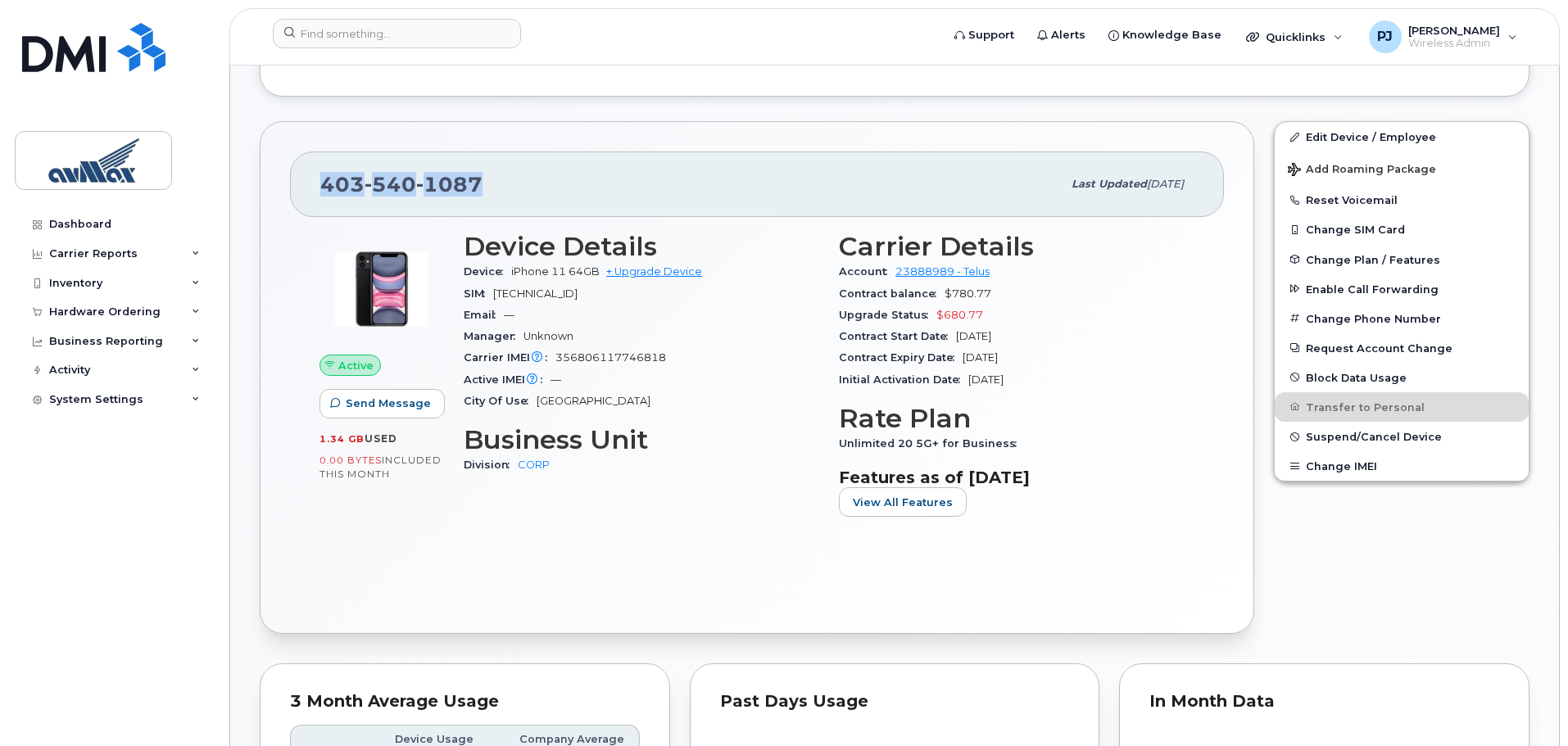
drag, startPoint x: 471, startPoint y: 185, endPoint x: 316, endPoint y: 177, distance: 155.2
click at [316, 177] on div "403 540 1087 Last updated Mar 26, 2024" at bounding box center [756, 185] width 933 height 66
copy span "403 540 1087"
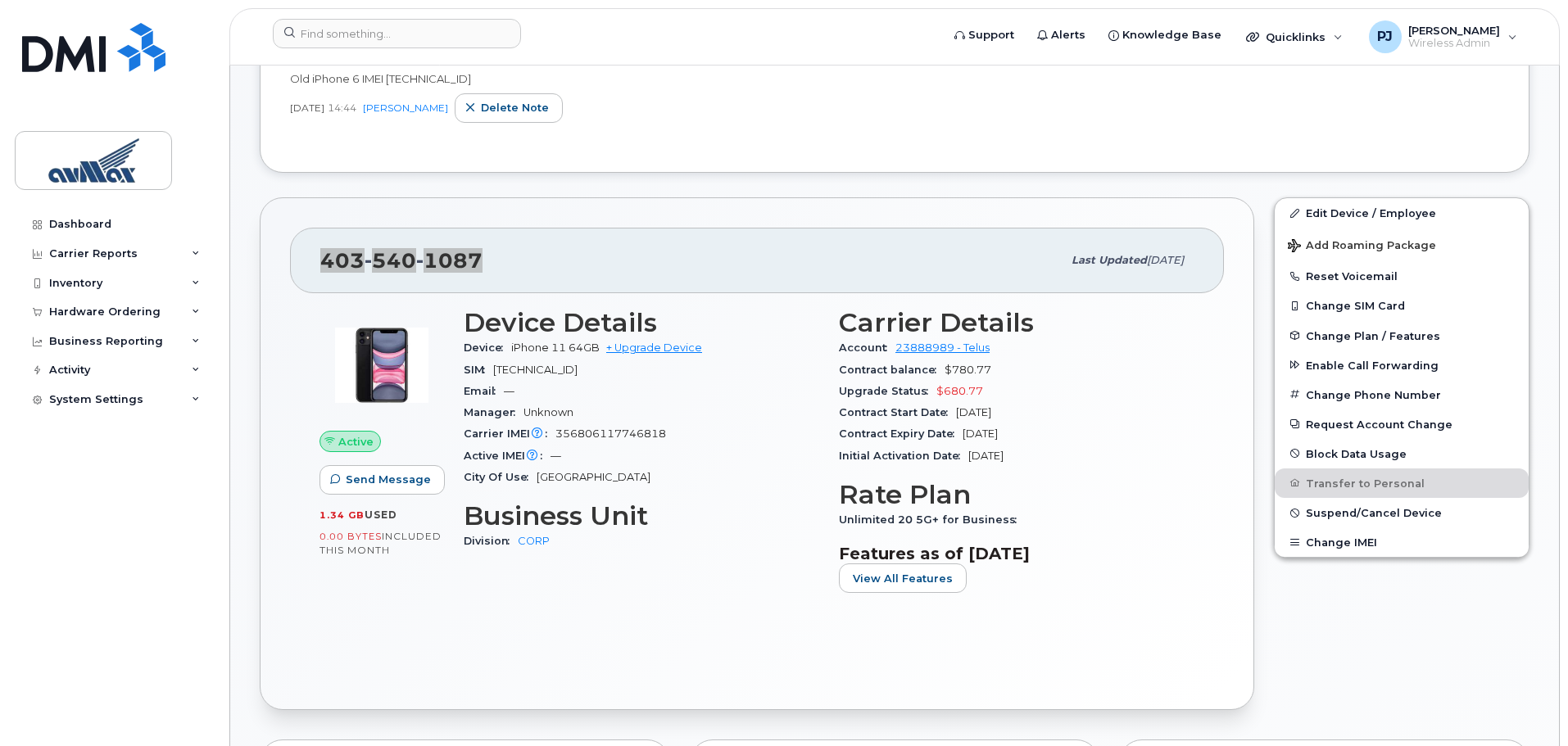
scroll to position [405, 0]
